Goal: Task Accomplishment & Management: Use online tool/utility

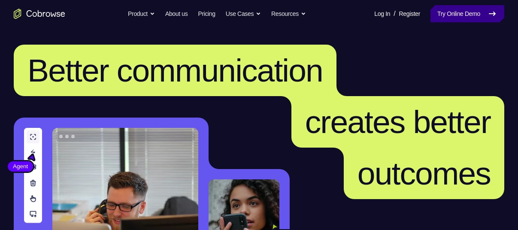
click at [455, 19] on link "Try Online Demo" at bounding box center [467, 13] width 74 height 17
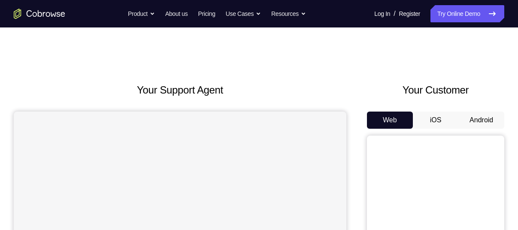
click at [476, 118] on button "Android" at bounding box center [481, 119] width 46 height 17
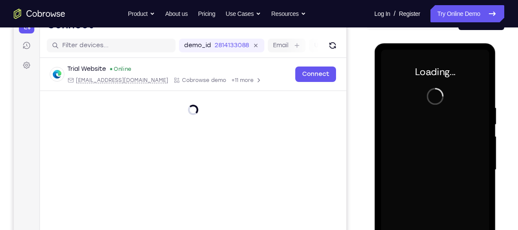
scroll to position [123, 0]
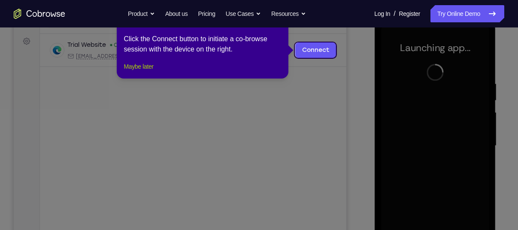
click at [139, 72] on button "Maybe later" at bounding box center [138, 66] width 30 height 10
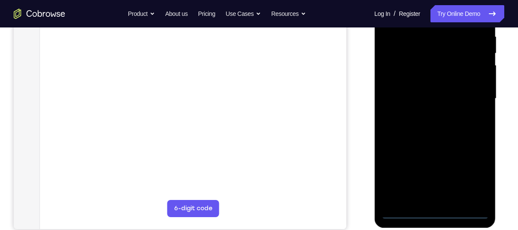
scroll to position [181, 0]
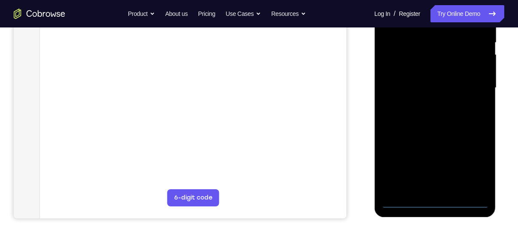
click at [437, 197] on div at bounding box center [434, 88] width 108 height 240
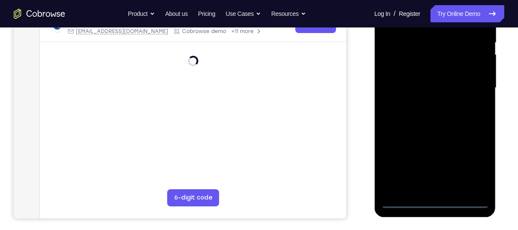
click at [438, 205] on div at bounding box center [434, 88] width 108 height 240
click at [475, 160] on div at bounding box center [434, 88] width 108 height 240
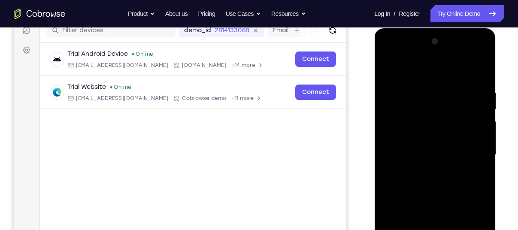
scroll to position [113, 0]
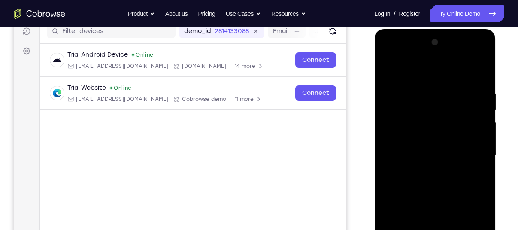
click at [388, 60] on div at bounding box center [434, 156] width 108 height 240
click at [469, 151] on div at bounding box center [434, 156] width 108 height 240
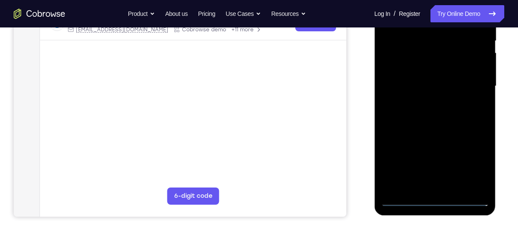
scroll to position [187, 0]
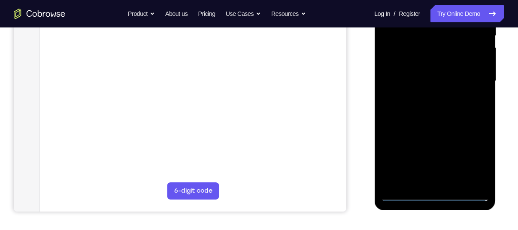
click at [426, 96] on div at bounding box center [434, 81] width 108 height 240
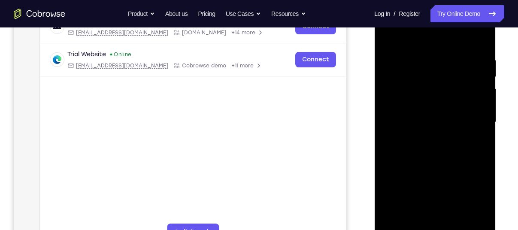
click at [413, 113] on div at bounding box center [434, 122] width 108 height 240
click at [405, 108] on div at bounding box center [434, 122] width 108 height 240
click at [399, 120] on div at bounding box center [434, 122] width 108 height 240
click at [419, 155] on div at bounding box center [434, 122] width 108 height 240
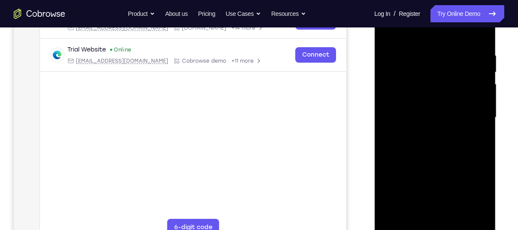
scroll to position [157, 0]
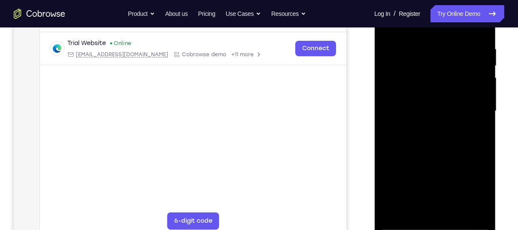
click at [485, 199] on div at bounding box center [434, 111] width 108 height 240
drag, startPoint x: 430, startPoint y: 169, endPoint x: 424, endPoint y: 121, distance: 48.4
click at [424, 121] on div at bounding box center [434, 111] width 108 height 240
click at [386, 175] on div at bounding box center [434, 111] width 108 height 240
drag, startPoint x: 413, startPoint y: 139, endPoint x: 415, endPoint y: 70, distance: 68.2
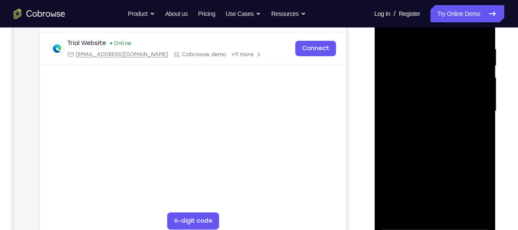
click at [415, 70] on div at bounding box center [434, 111] width 108 height 240
drag, startPoint x: 413, startPoint y: 167, endPoint x: 412, endPoint y: 75, distance: 92.6
click at [412, 75] on div at bounding box center [434, 111] width 108 height 240
drag, startPoint x: 423, startPoint y: 111, endPoint x: 424, endPoint y: 221, distance: 109.8
click at [424, 221] on div at bounding box center [434, 111] width 108 height 240
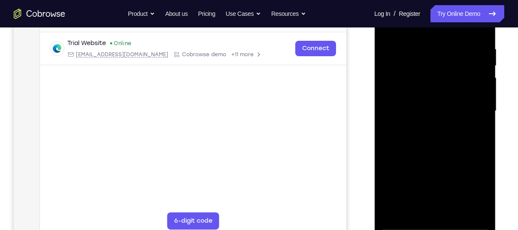
drag, startPoint x: 420, startPoint y: 208, endPoint x: 431, endPoint y: 252, distance: 45.5
click at [431, 229] on html "Online web based iOS Simulators and Android Emulators. Run iPhone, iPad, Mobile…" at bounding box center [435, 113] width 122 height 257
drag, startPoint x: 420, startPoint y: 97, endPoint x: 419, endPoint y: 252, distance: 154.8
click at [419, 229] on html "Online web based iOS Simulators and Android Emulators. Run iPhone, iPad, Mobile…" at bounding box center [435, 113] width 122 height 257
click at [414, 47] on div at bounding box center [434, 111] width 108 height 240
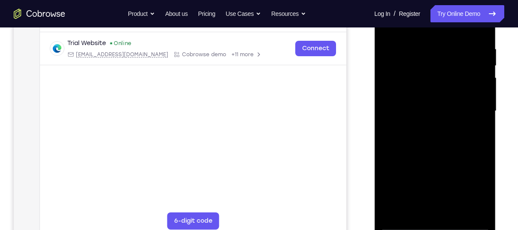
click at [410, 36] on div at bounding box center [434, 111] width 108 height 240
click at [462, 69] on div at bounding box center [434, 111] width 108 height 240
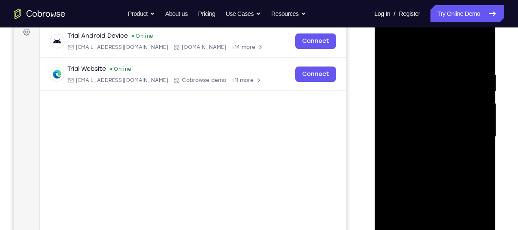
scroll to position [131, 0]
drag, startPoint x: 446, startPoint y: 52, endPoint x: 443, endPoint y: 23, distance: 29.7
click at [443, 23] on div at bounding box center [434, 138] width 108 height 240
click at [464, 106] on div at bounding box center [434, 138] width 108 height 240
click at [464, 105] on div at bounding box center [434, 138] width 108 height 240
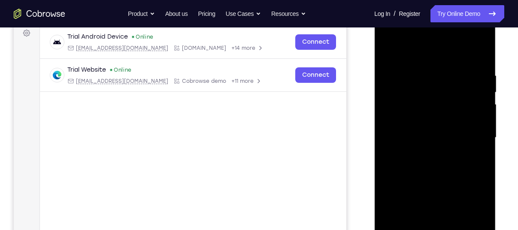
click at [464, 105] on div at bounding box center [434, 138] width 108 height 240
click at [473, 99] on div at bounding box center [434, 138] width 108 height 240
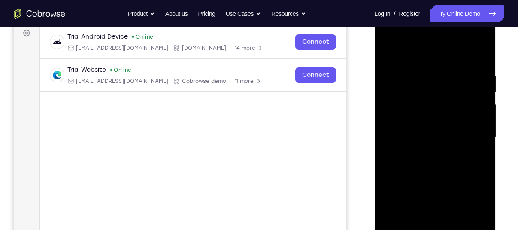
drag, startPoint x: 482, startPoint y: 111, endPoint x: 396, endPoint y: 112, distance: 86.6
click at [396, 112] on div at bounding box center [434, 138] width 108 height 240
drag, startPoint x: 476, startPoint y: 110, endPoint x: 398, endPoint y: 116, distance: 77.8
click at [398, 116] on div at bounding box center [434, 138] width 108 height 240
drag, startPoint x: 464, startPoint y: 108, endPoint x: 369, endPoint y: 123, distance: 95.9
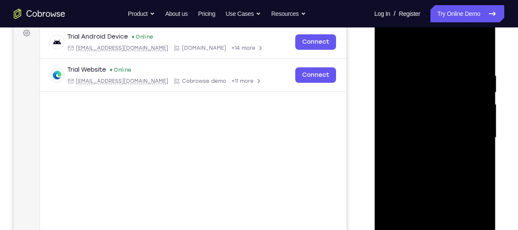
click at [374, 123] on html "Online web based iOS Simulators and Android Emulators. Run iPhone, iPad, Mobile…" at bounding box center [435, 139] width 122 height 257
drag, startPoint x: 461, startPoint y: 99, endPoint x: 376, endPoint y: 109, distance: 85.5
click at [376, 109] on div at bounding box center [434, 139] width 121 height 256
click at [479, 56] on div at bounding box center [434, 138] width 108 height 240
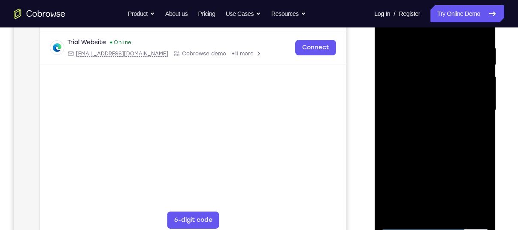
scroll to position [159, 0]
click at [454, 214] on div at bounding box center [434, 109] width 108 height 240
click at [419, 154] on div at bounding box center [434, 109] width 108 height 240
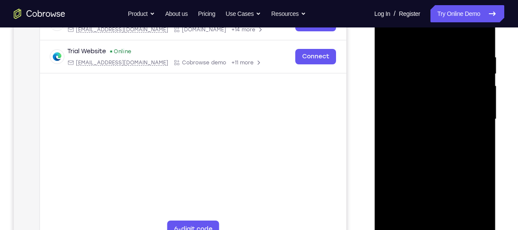
scroll to position [149, 0]
click at [481, 72] on div at bounding box center [434, 120] width 108 height 240
click at [485, 75] on div at bounding box center [434, 120] width 108 height 240
click at [386, 71] on div at bounding box center [434, 120] width 108 height 240
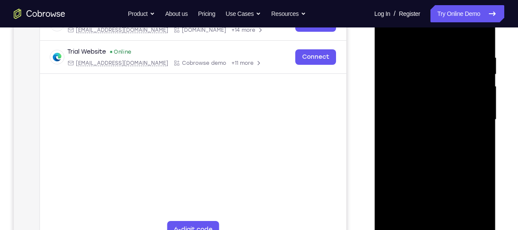
click at [386, 71] on div at bounding box center [434, 120] width 108 height 240
